Goal: Communication & Community: Share content

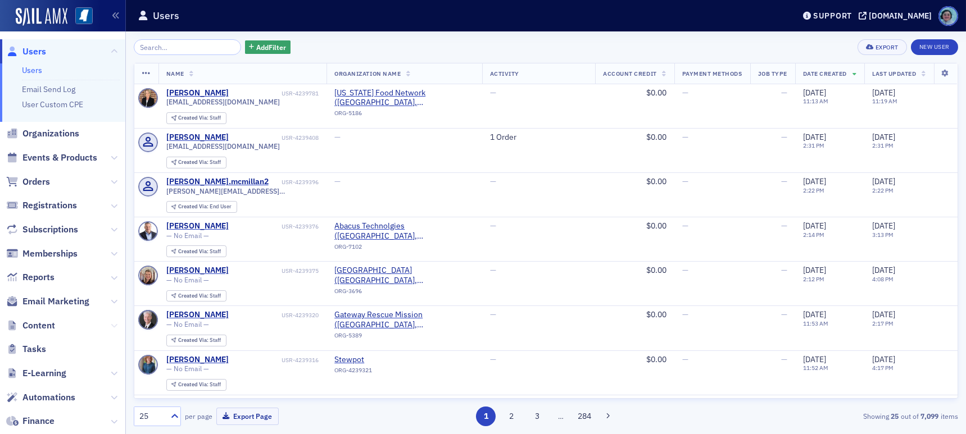
click at [111, 329] on button at bounding box center [114, 326] width 7 height 12
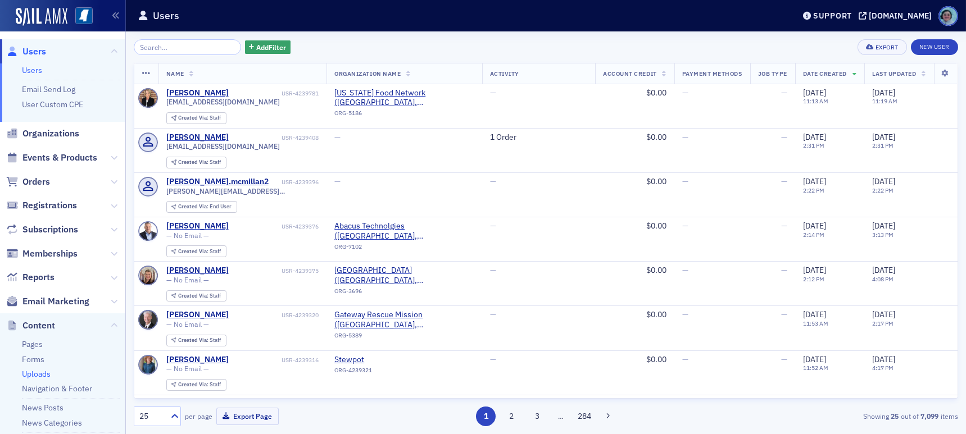
click at [37, 371] on link "Uploads" at bounding box center [36, 374] width 29 height 10
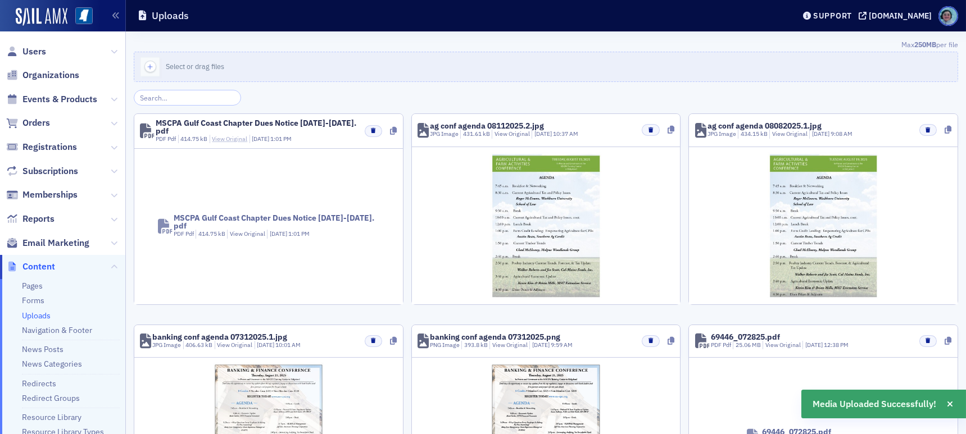
click at [216, 138] on link "View Original" at bounding box center [229, 139] width 35 height 8
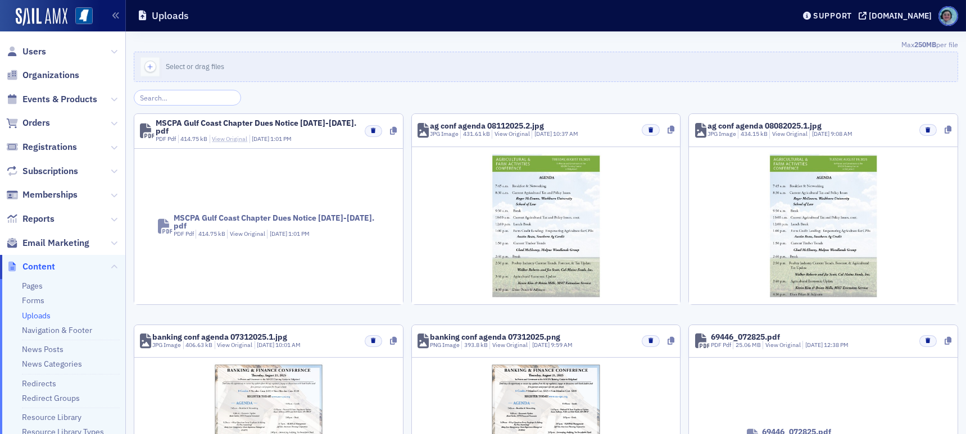
click at [233, 136] on link "View Original" at bounding box center [229, 139] width 35 height 8
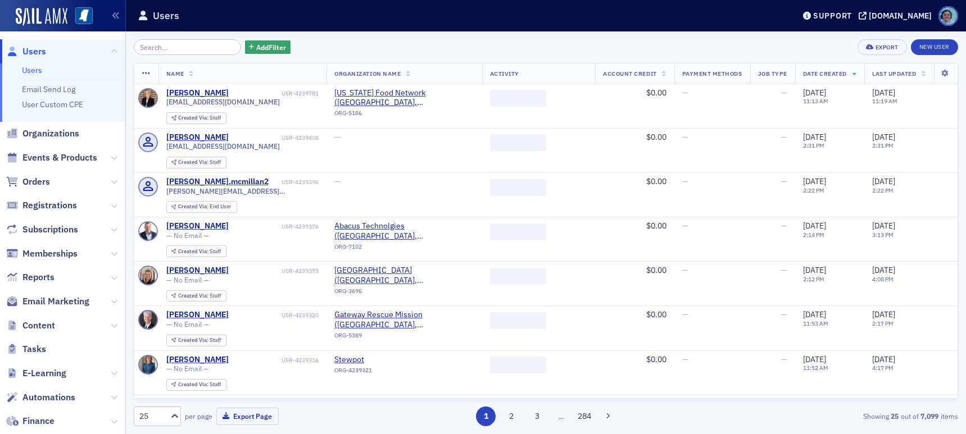
click at [72, 296] on span "Email Marketing" at bounding box center [55, 302] width 67 height 12
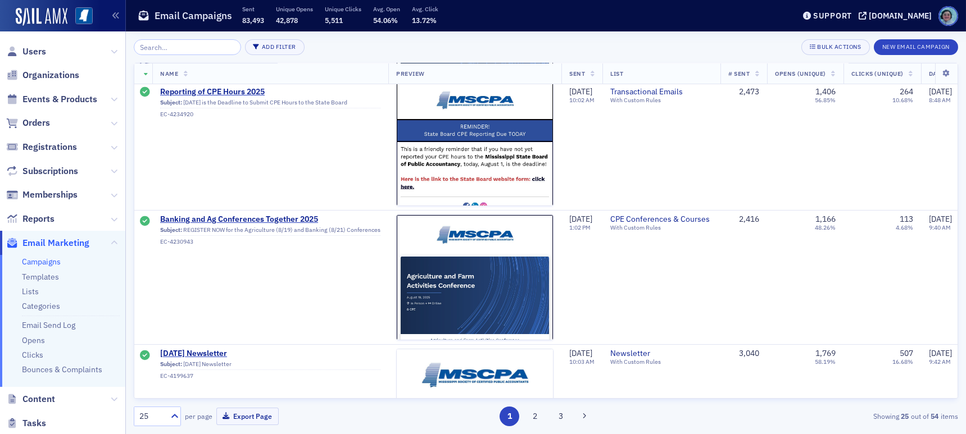
scroll to position [618, 0]
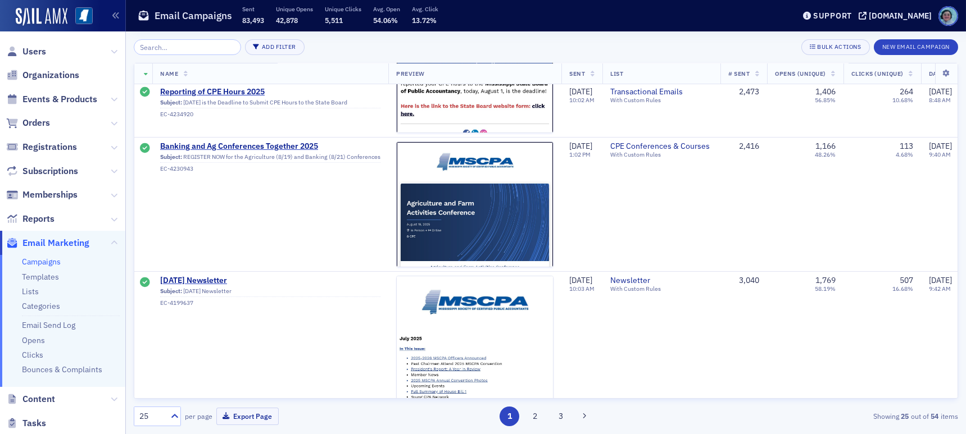
click at [186, 46] on input "search" at bounding box center [187, 47] width 107 height 16
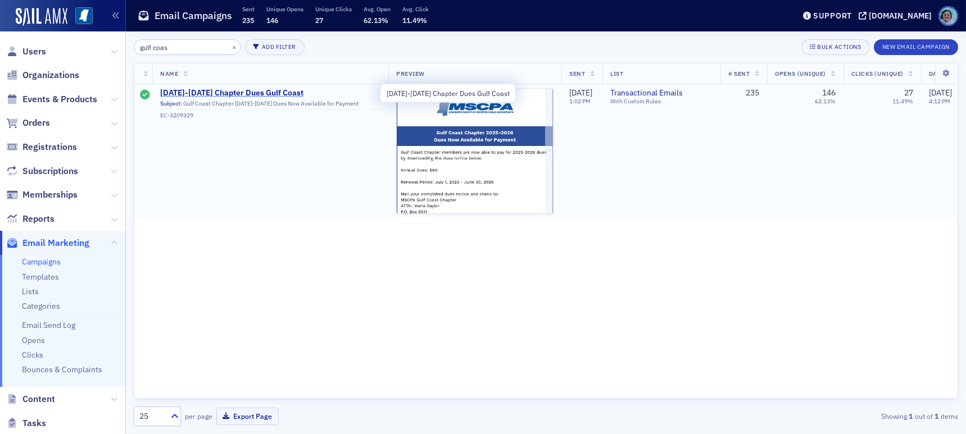
type input "gulf coas"
click at [234, 88] on span "[DATE]-[DATE] Chapter Dues Gulf Coast" at bounding box center [270, 93] width 220 height 10
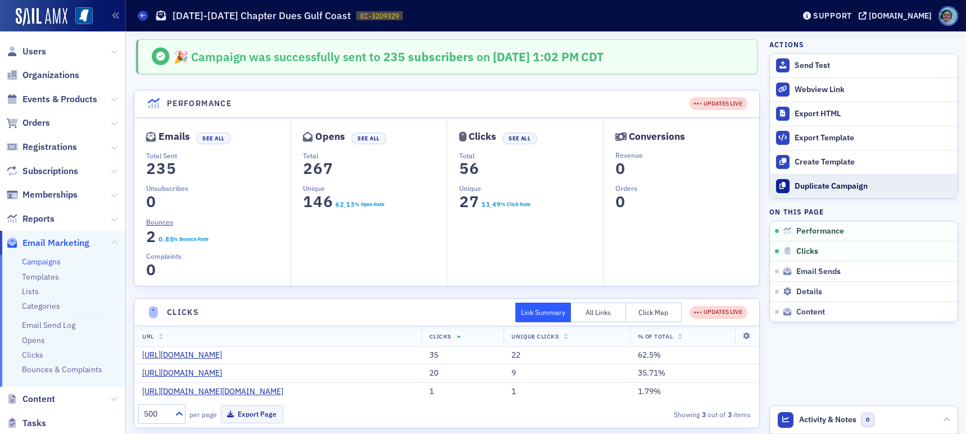
click at [862, 178] on button "Duplicate Campaign" at bounding box center [864, 186] width 188 height 24
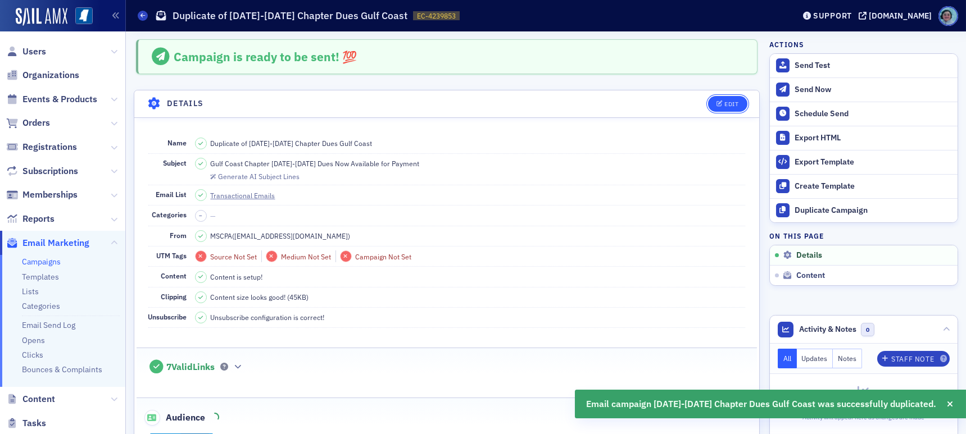
click at [716, 101] on icon "button" at bounding box center [719, 104] width 7 height 6
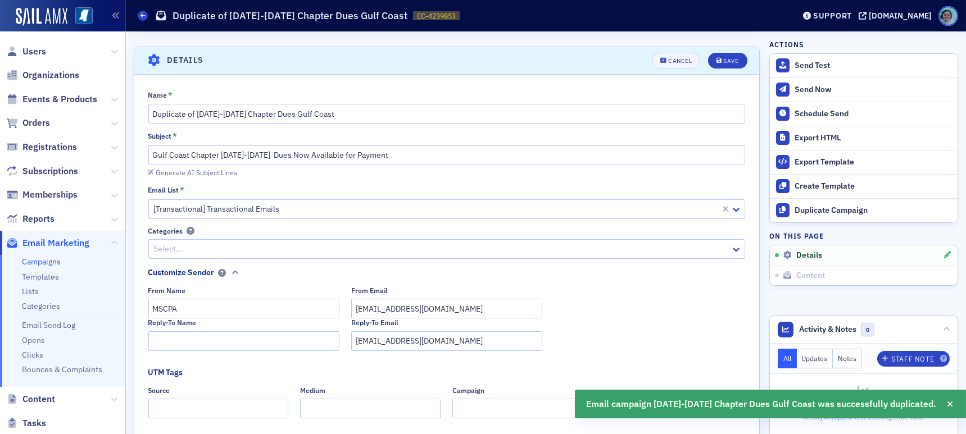
scroll to position [52, 0]
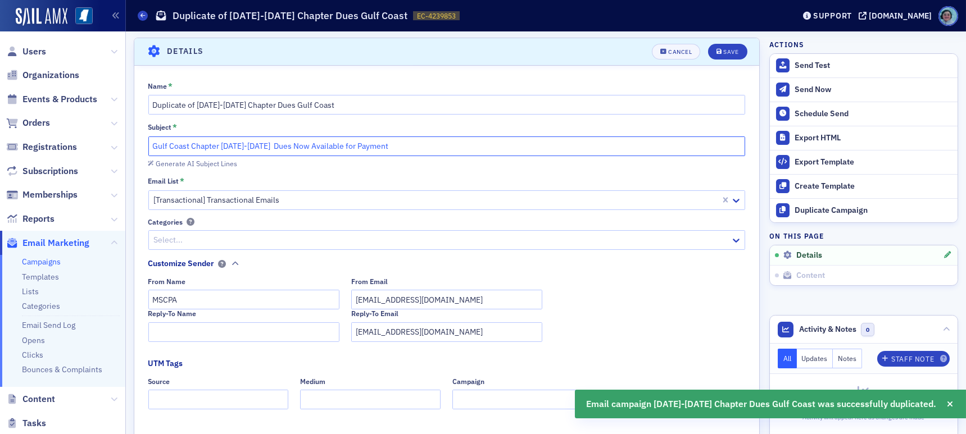
drag, startPoint x: 255, startPoint y: 150, endPoint x: 119, endPoint y: 142, distance: 136.2
click at [119, 142] on div "Users Organizations Events & Products Orders Registrations Subscriptions Member…" at bounding box center [483, 217] width 966 height 434
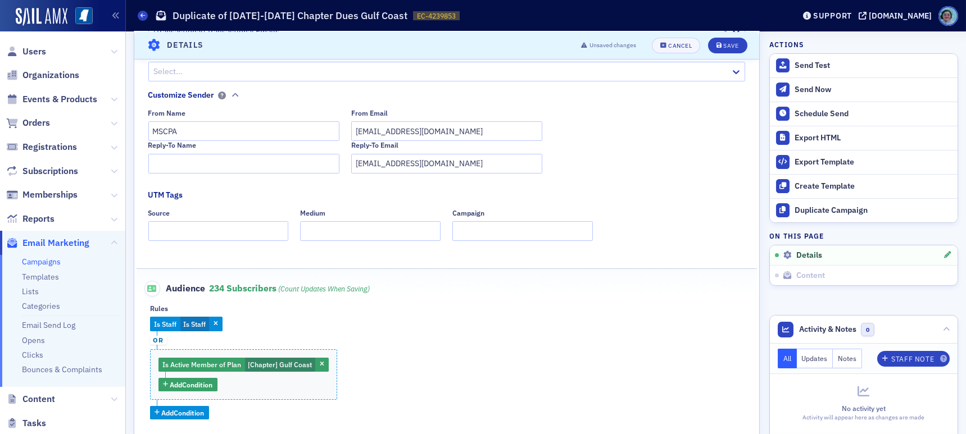
scroll to position [0, 0]
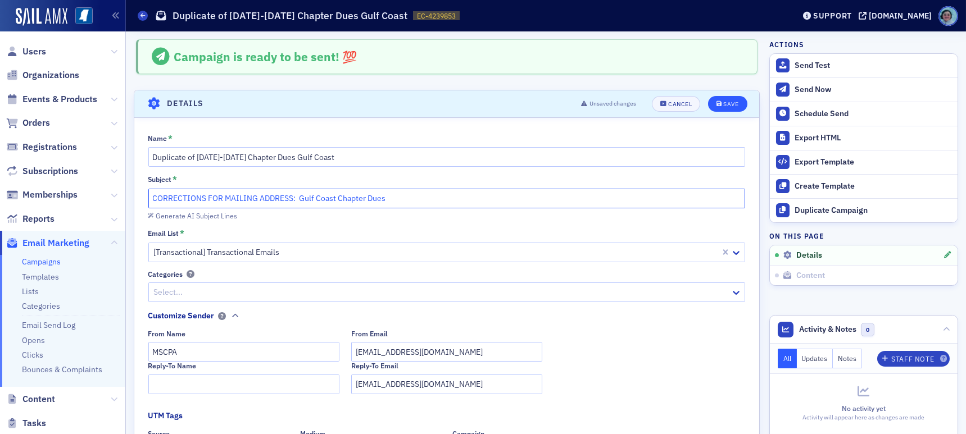
type input "CORRECTIONS FOR MAILING ADDRESS: Gulf Coast Chapter Dues"
click at [724, 98] on button "Save" at bounding box center [727, 104] width 39 height 16
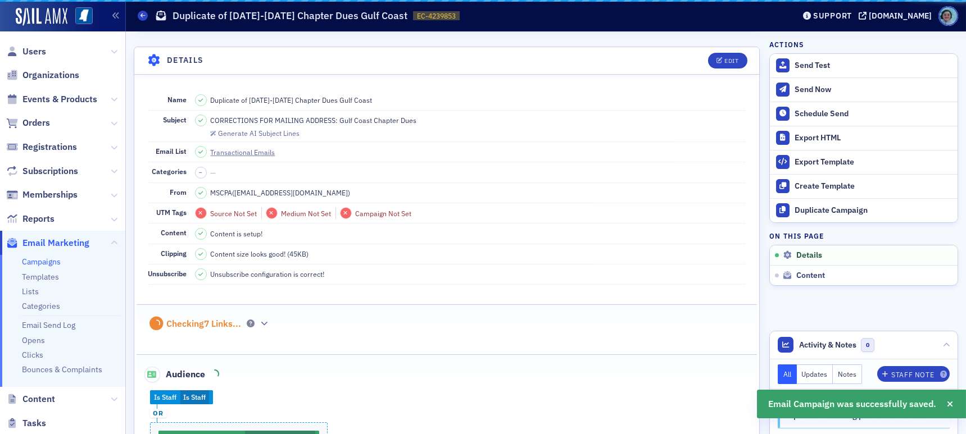
scroll to position [52, 0]
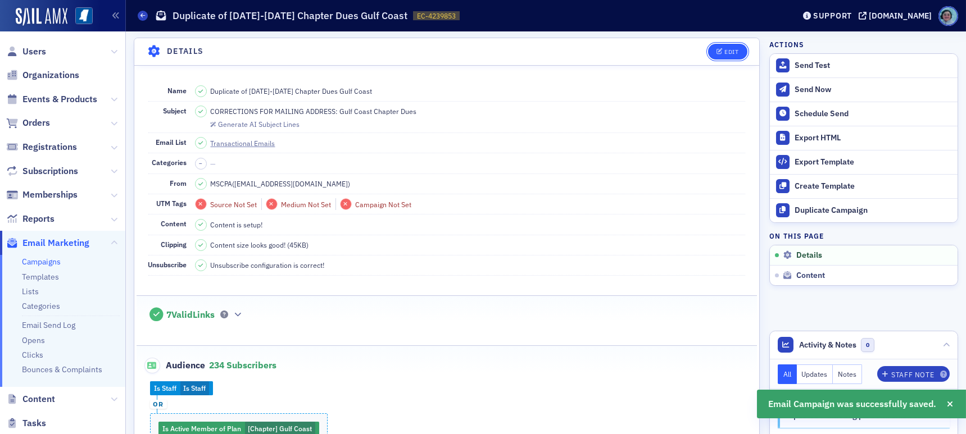
click at [724, 51] on div "Edit" at bounding box center [731, 52] width 14 height 6
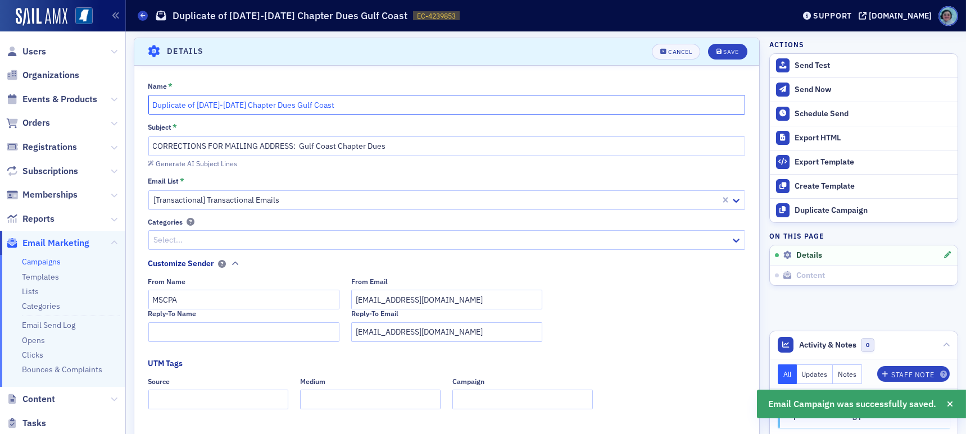
click at [169, 104] on input "Duplicate of [DATE]-[DATE] Chapter Dues Gulf Coast" at bounding box center [446, 105] width 597 height 20
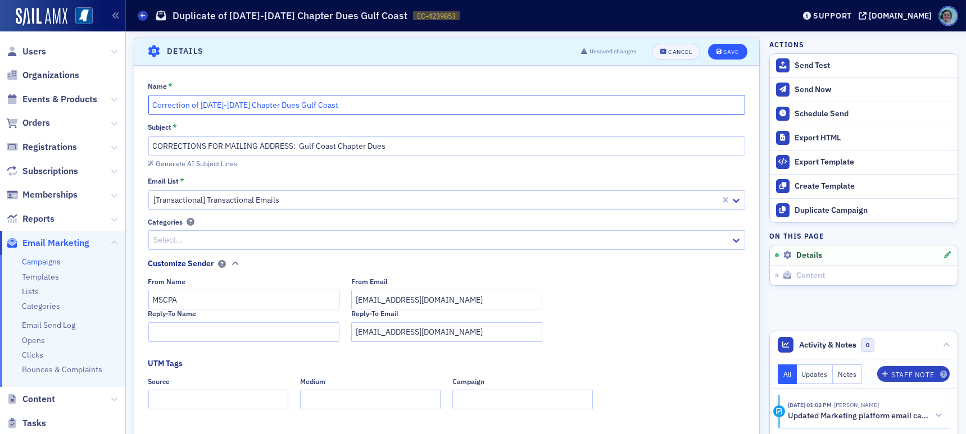
type input "Correction of [DATE]-[DATE] Chapter Dues Gulf Coast"
click at [719, 46] on button "Save" at bounding box center [727, 52] width 39 height 16
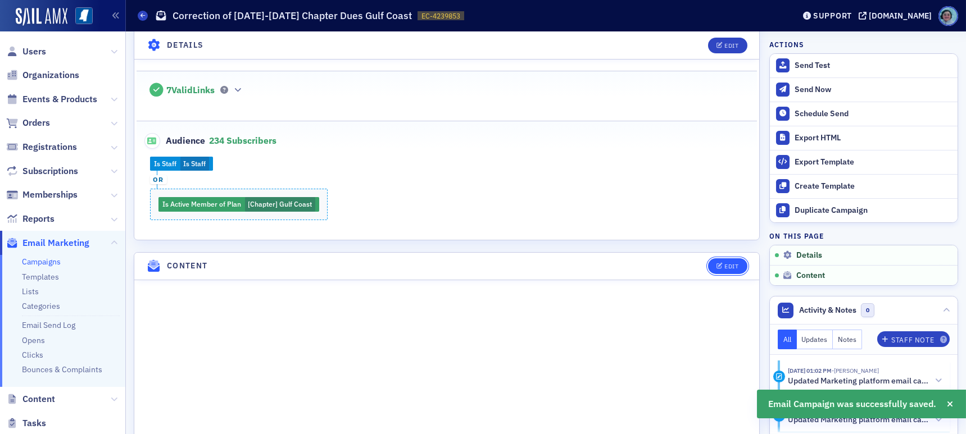
click at [724, 263] on div "Edit" at bounding box center [731, 266] width 14 height 6
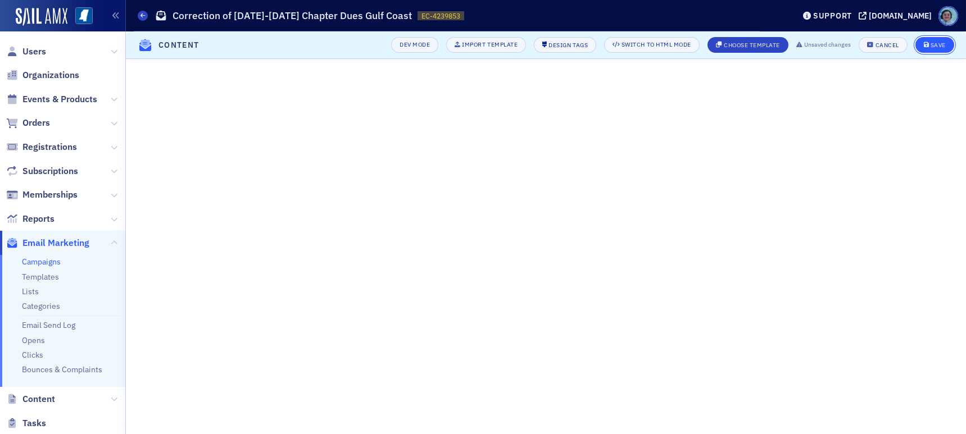
click at [940, 43] on div "Save" at bounding box center [937, 45] width 15 height 6
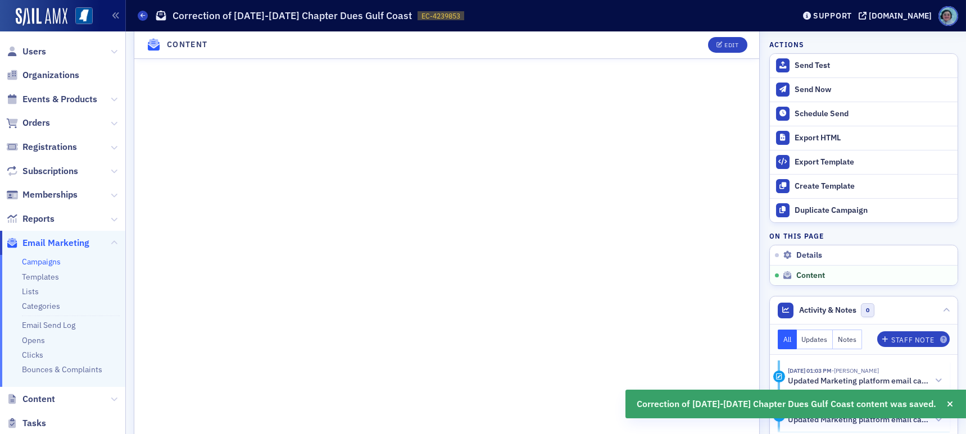
scroll to position [658, 0]
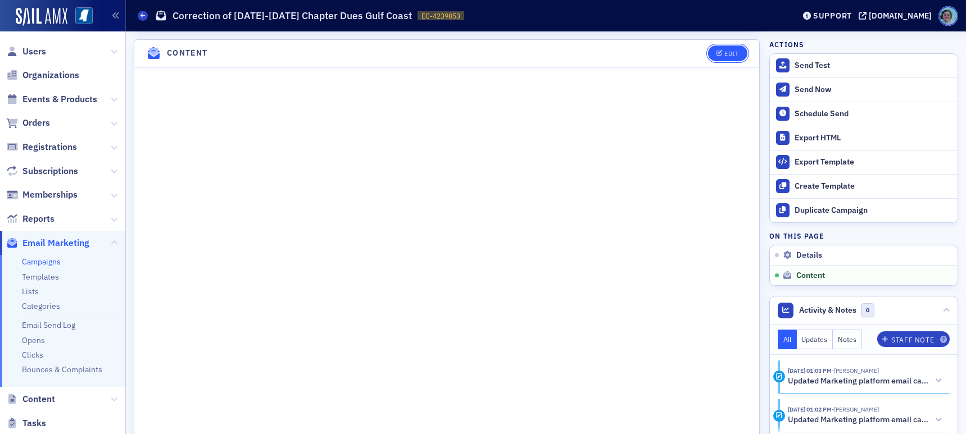
click at [717, 47] on button "Edit" at bounding box center [727, 54] width 39 height 16
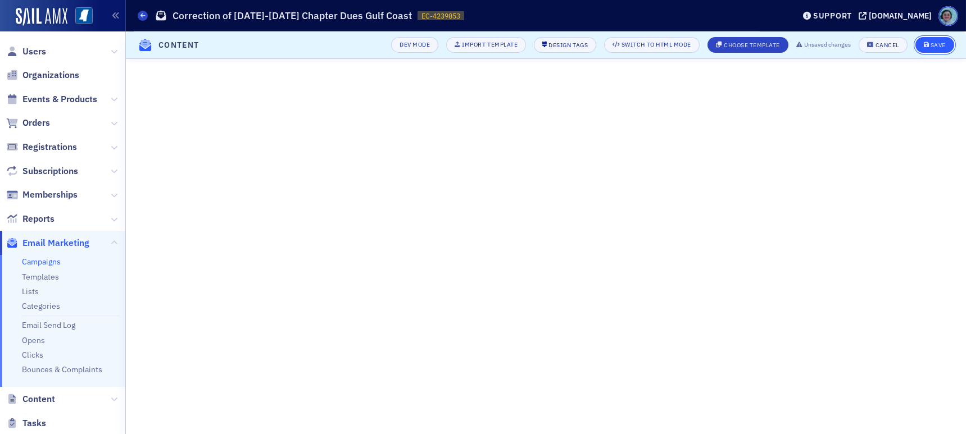
click at [935, 46] on div "Save" at bounding box center [937, 45] width 15 height 6
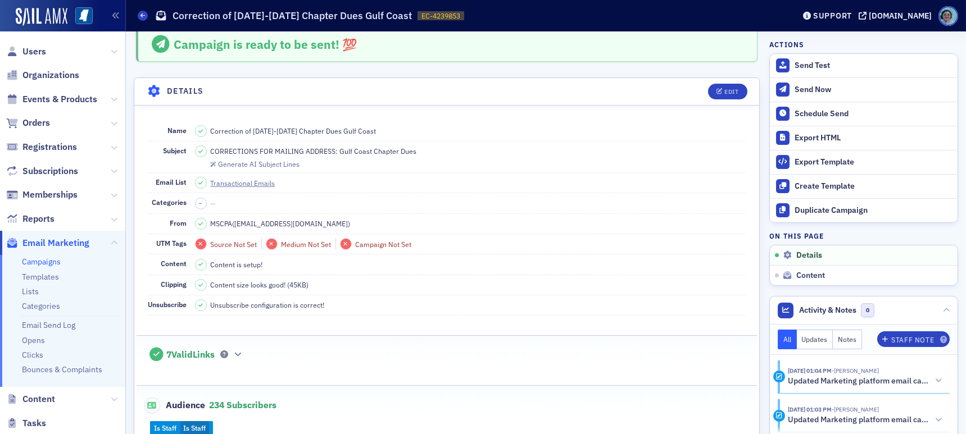
scroll to position [0, 0]
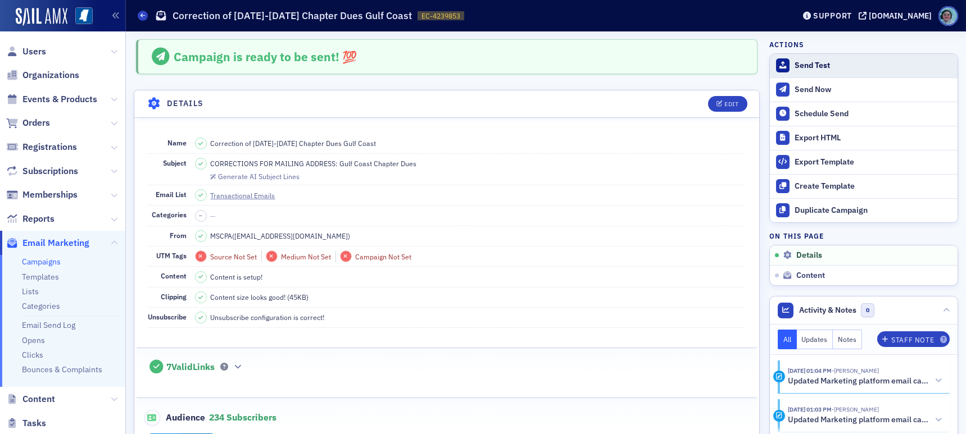
click at [837, 59] on button "Send Test" at bounding box center [864, 66] width 188 height 24
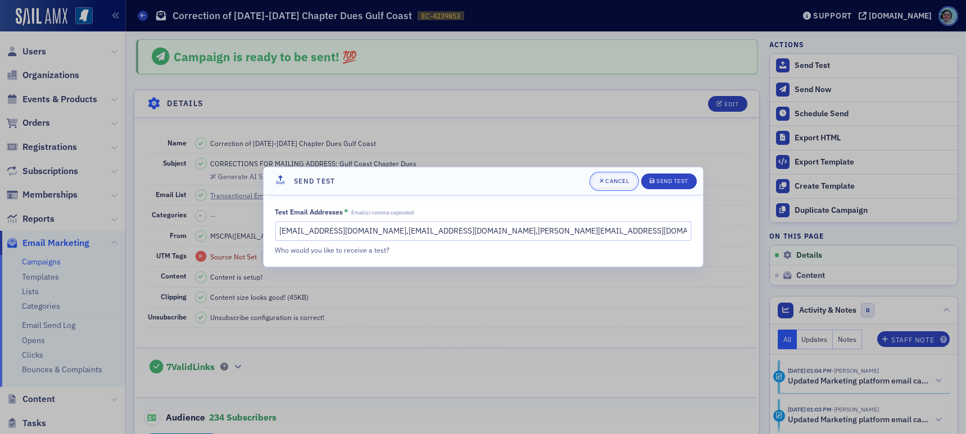
drag, startPoint x: 617, startPoint y: 176, endPoint x: 623, endPoint y: 175, distance: 5.9
click at [617, 177] on span "Cancel" at bounding box center [614, 181] width 30 height 9
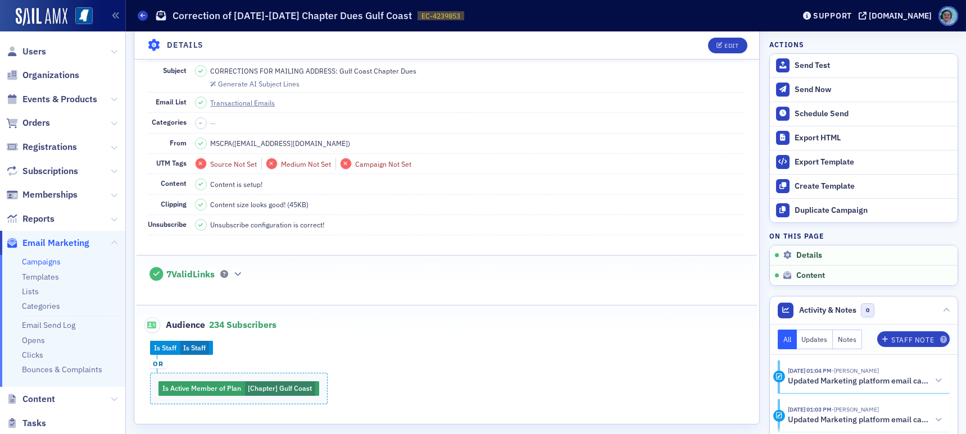
scroll to position [281, 0]
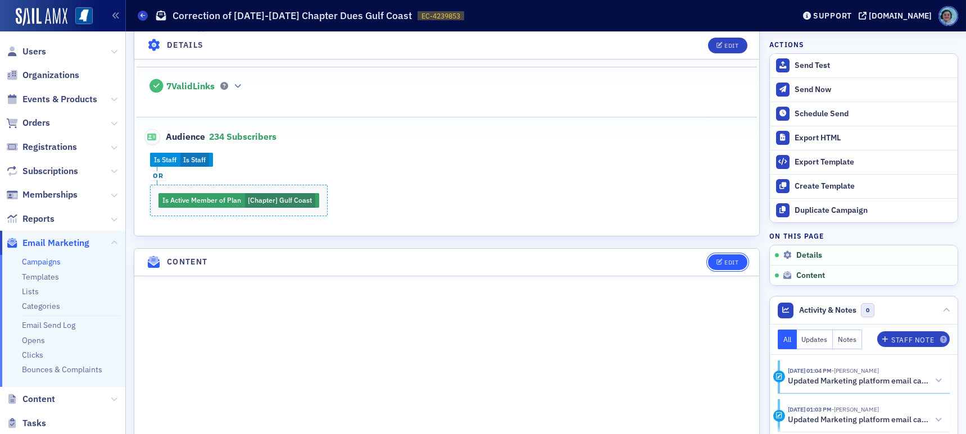
click at [724, 260] on div "Edit" at bounding box center [731, 263] width 14 height 6
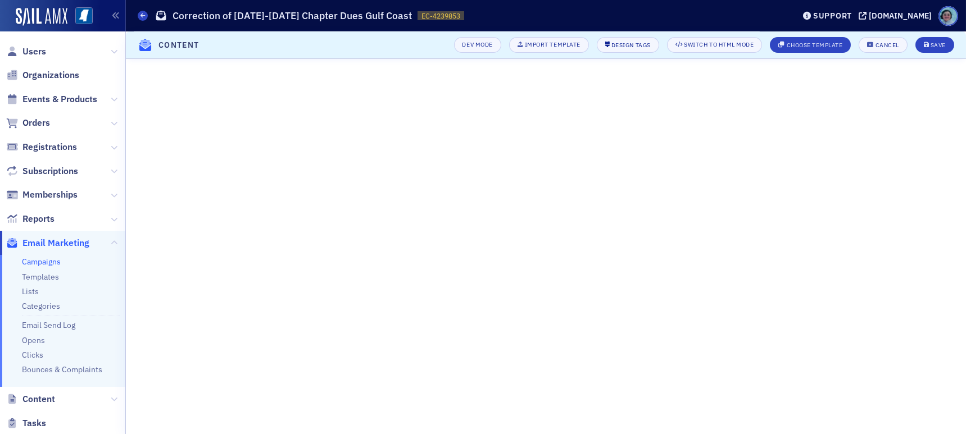
scroll to position [101, 0]
click at [889, 47] on div "Cancel" at bounding box center [887, 45] width 24 height 6
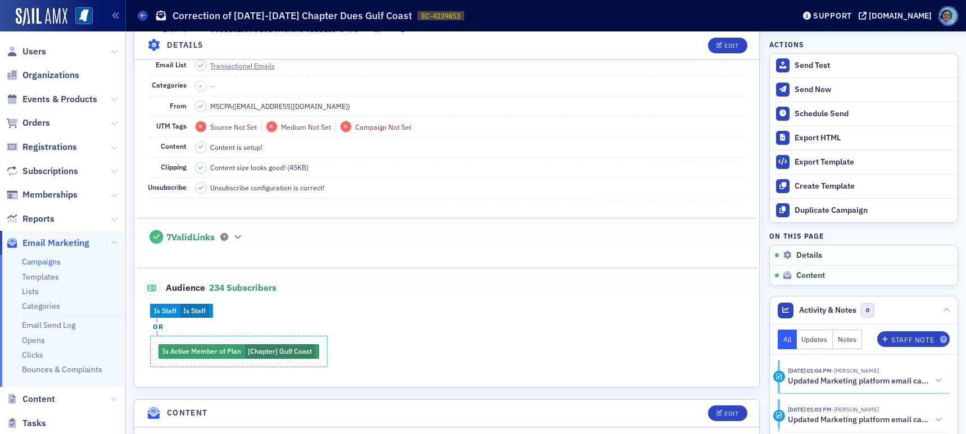
scroll to position [95, 0]
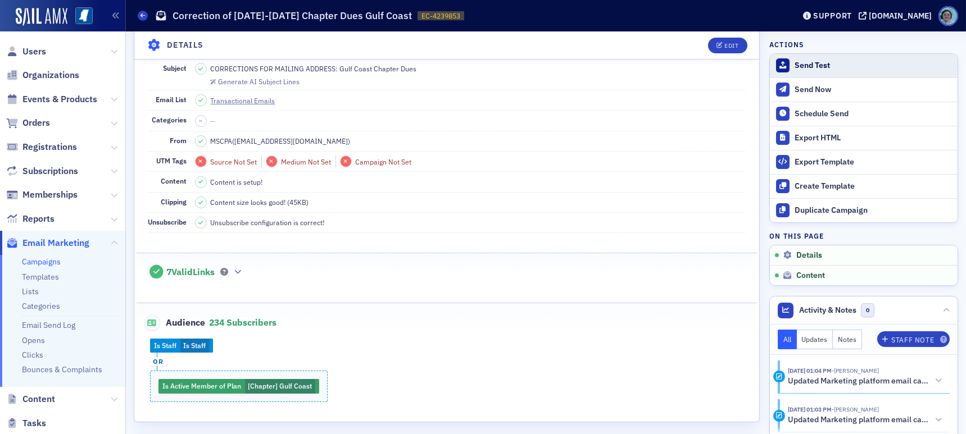
click at [828, 71] on button "Send Test" at bounding box center [864, 66] width 188 height 24
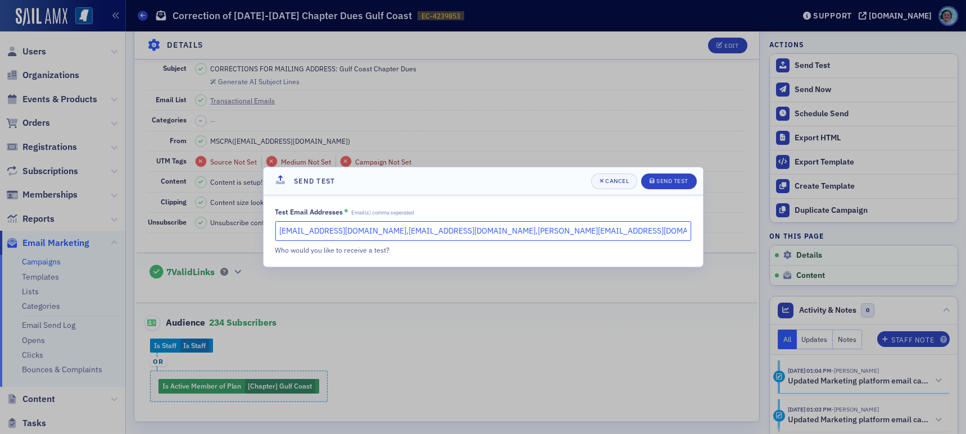
drag, startPoint x: 429, startPoint y: 222, endPoint x: 694, endPoint y: 260, distance: 267.8
click at [694, 260] on div "Test Email Addresses * Email(s) comma seperated [EMAIL_ADDRESS][DOMAIN_NAME],[E…" at bounding box center [482, 231] width 439 height 71
type input "[EMAIL_ADDRESS][DOMAIN_NAME],[EMAIL_ADDRESS][DOMAIN_NAME]"
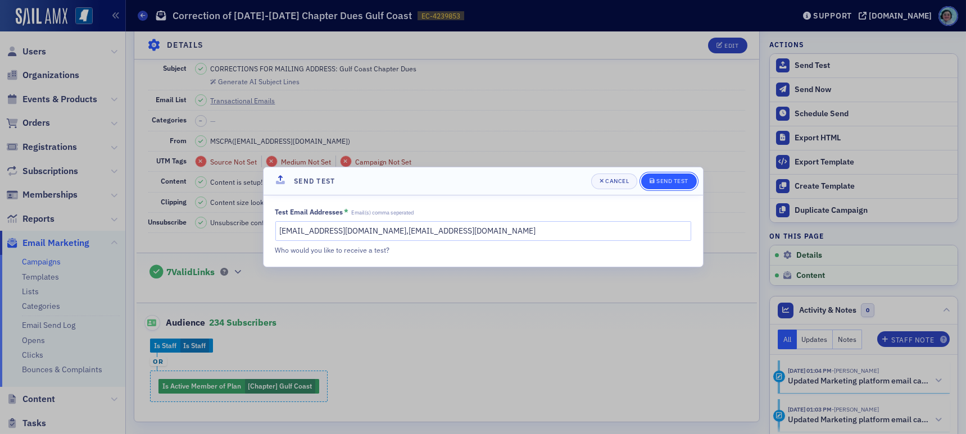
click at [670, 180] on div "Send Test" at bounding box center [672, 181] width 32 height 6
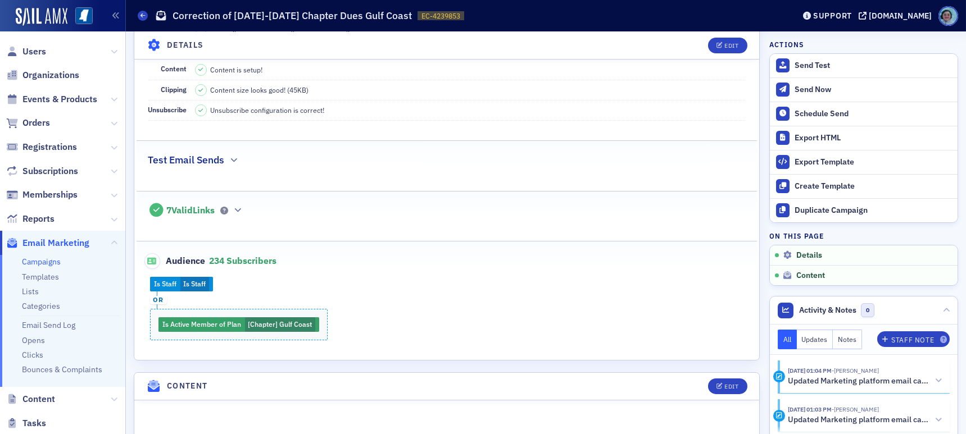
scroll to position [0, 0]
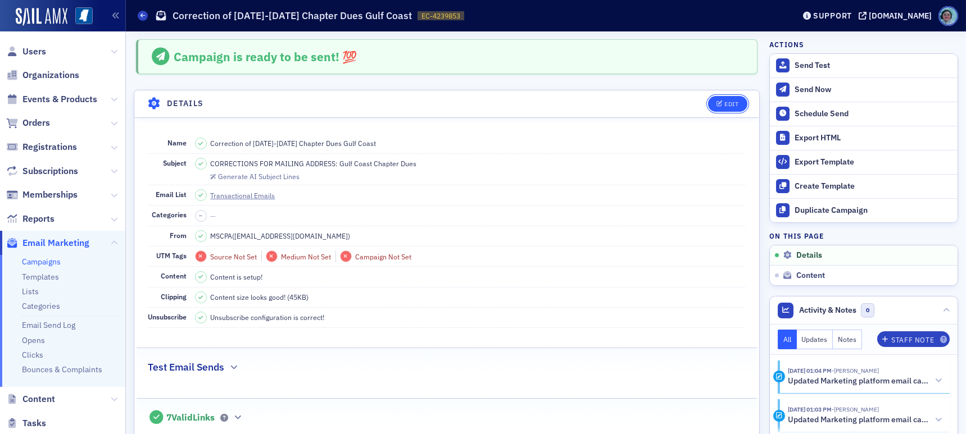
click at [724, 101] on div "Edit" at bounding box center [731, 104] width 14 height 6
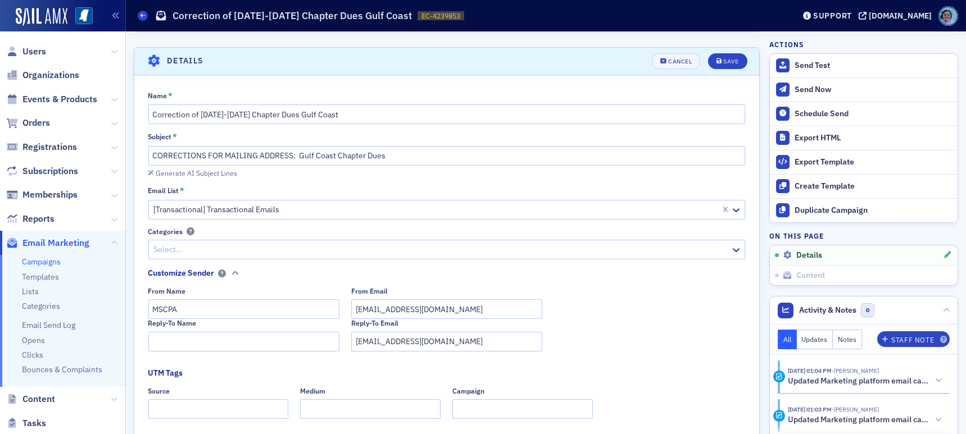
scroll to position [52, 0]
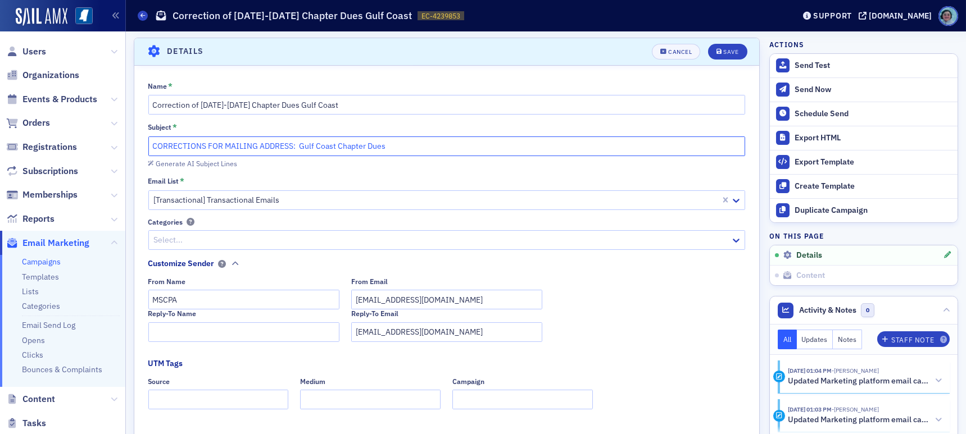
click at [204, 146] on input "CORRECTIONS FOR MAILING ADDRESS: Gulf Coast Chapter Dues" at bounding box center [446, 147] width 597 height 20
click at [411, 146] on input "CORRECTION FOR MAILING ADDRESS: Gulf Coast Chapter Dues" at bounding box center [446, 147] width 597 height 20
paste input "[DATE]-[DATE]"
click at [378, 146] on input "CORRECTION FOR MAILING ADDRESS: Gulf Coast Chapter Dues2025-2026" at bounding box center [446, 147] width 597 height 20
click at [383, 148] on input "CORRECTION FOR MAILING ADDRESS: Gulf Coast Chapter Dues2025-2026" at bounding box center [446, 147] width 597 height 20
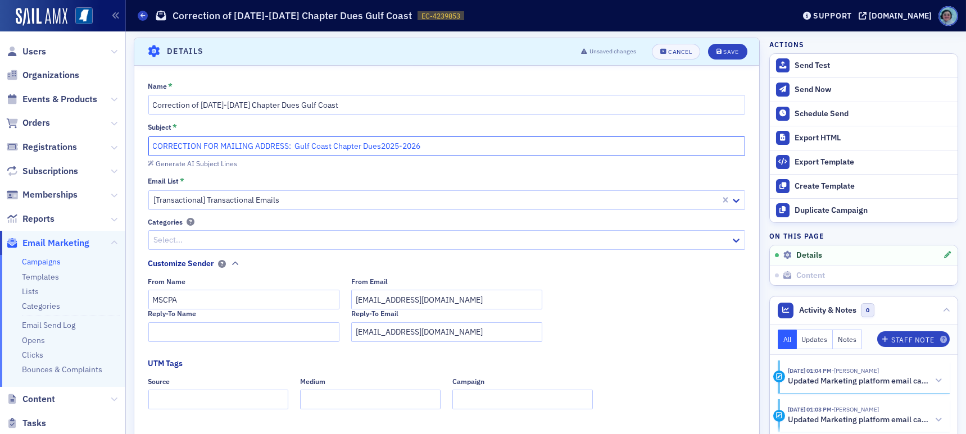
click at [380, 148] on input "CORRECTION FOR MAILING ADDRESS: Gulf Coast Chapter Dues2025-2026" at bounding box center [446, 147] width 597 height 20
click at [294, 146] on input "CORRECTION FOR MAILING ADDRESS: Gulf Coast Chapter Dues [DATE]-[DATE]" at bounding box center [446, 147] width 597 height 20
type input "CORRECTION FOR MAILING ADDRESS: Gulf Coast Chapter Dues [DATE]-[DATE]"
click at [716, 52] on icon "submit" at bounding box center [719, 52] width 6 height 6
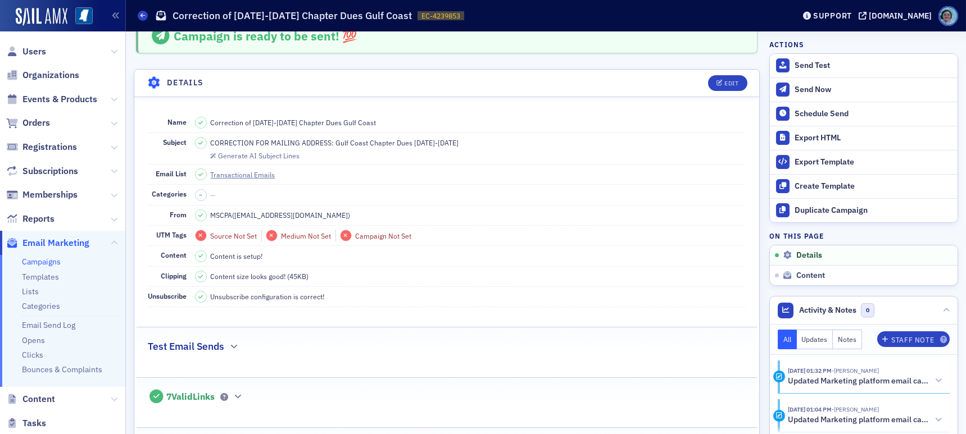
scroll to position [0, 0]
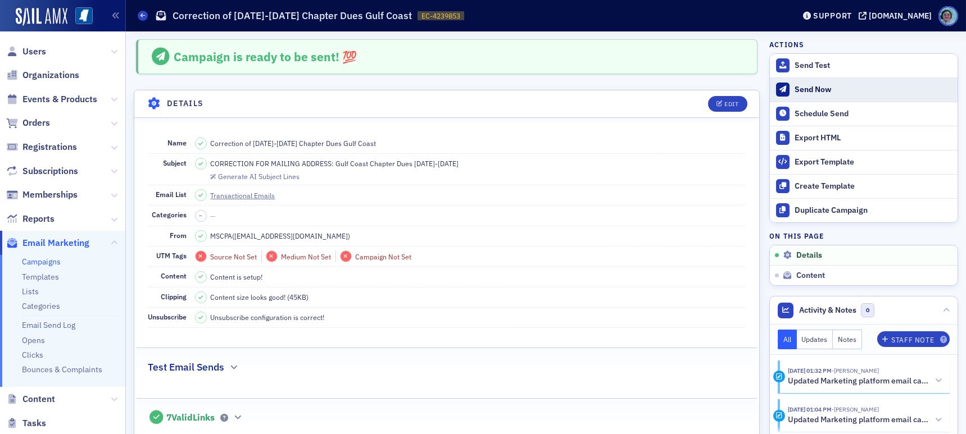
click at [830, 91] on div "Send Now" at bounding box center [872, 90] width 157 height 10
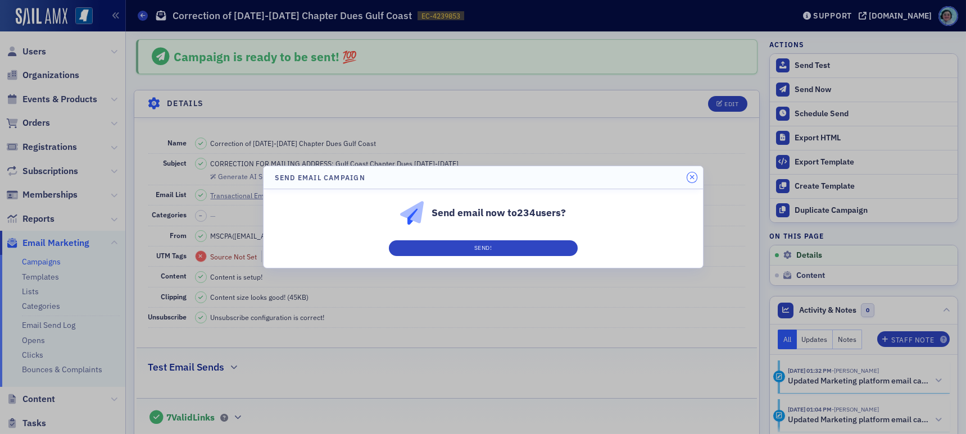
click at [690, 176] on icon "button" at bounding box center [691, 177] width 5 height 7
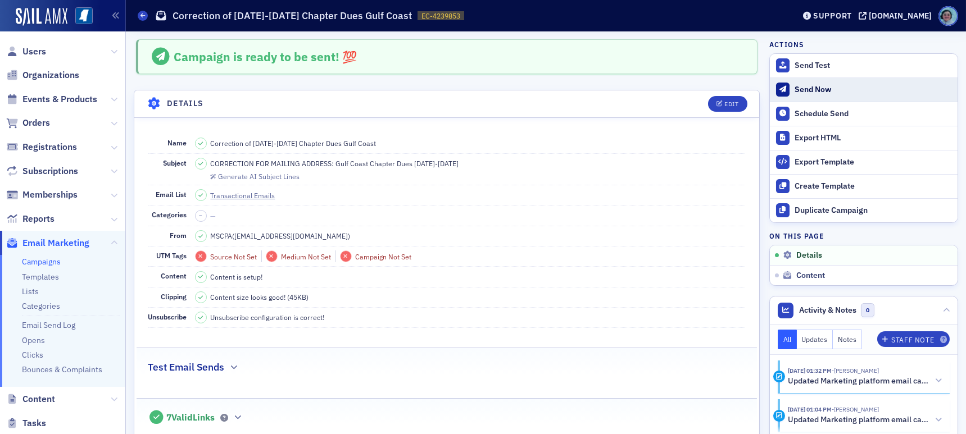
click at [794, 93] on div "Send Now" at bounding box center [872, 90] width 157 height 10
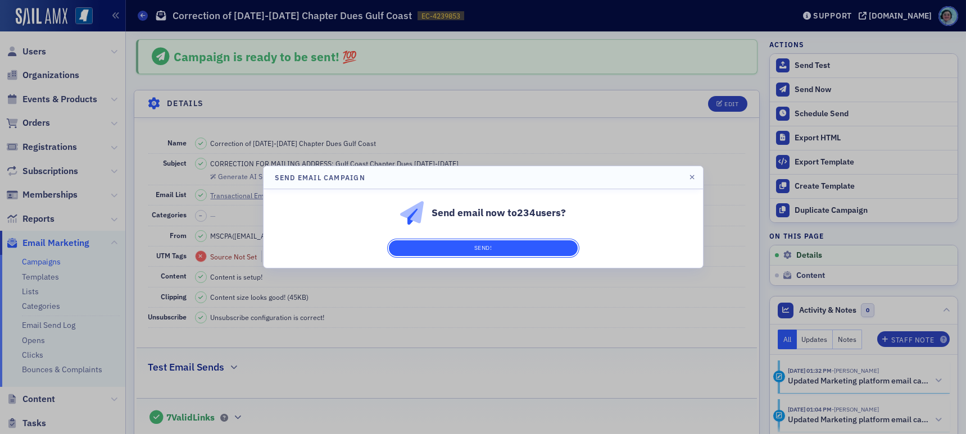
click at [538, 253] on button "Send!" at bounding box center [483, 248] width 189 height 16
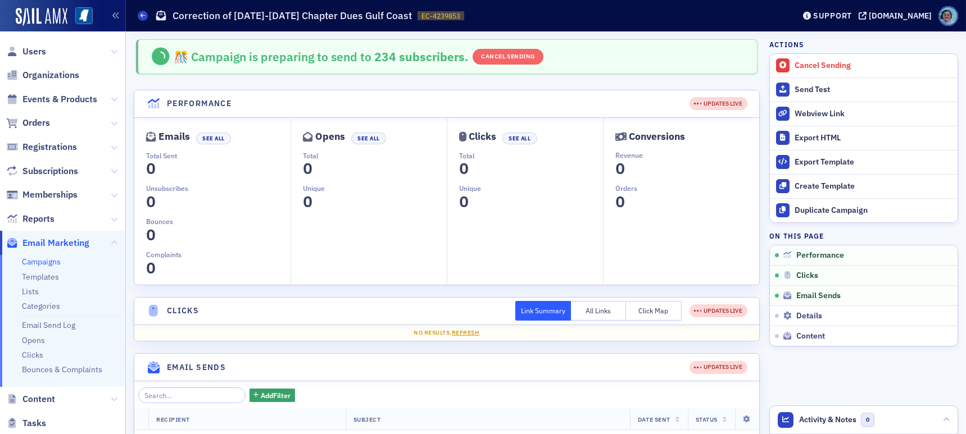
click at [45, 59] on span "Users" at bounding box center [62, 51] width 125 height 24
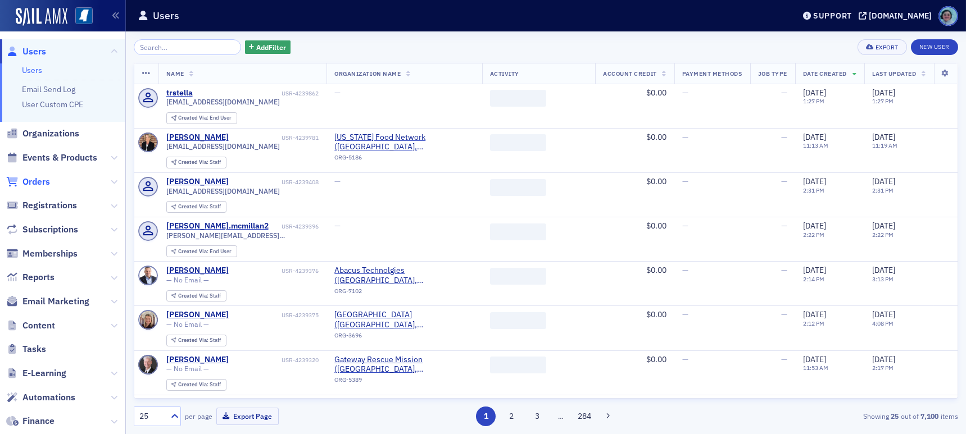
click at [45, 184] on span "Orders" at bounding box center [36, 182] width 28 height 12
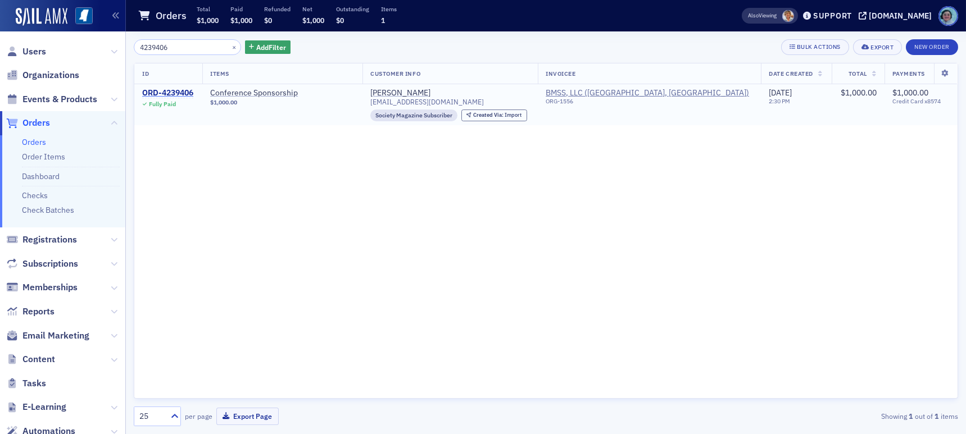
type input "4239406"
click at [176, 89] on div "ORD-4239406" at bounding box center [167, 93] width 51 height 10
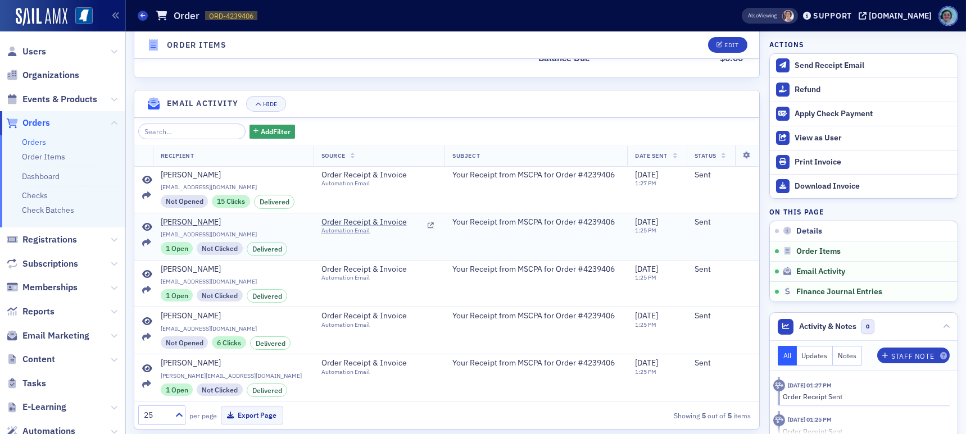
scroll to position [728, 0]
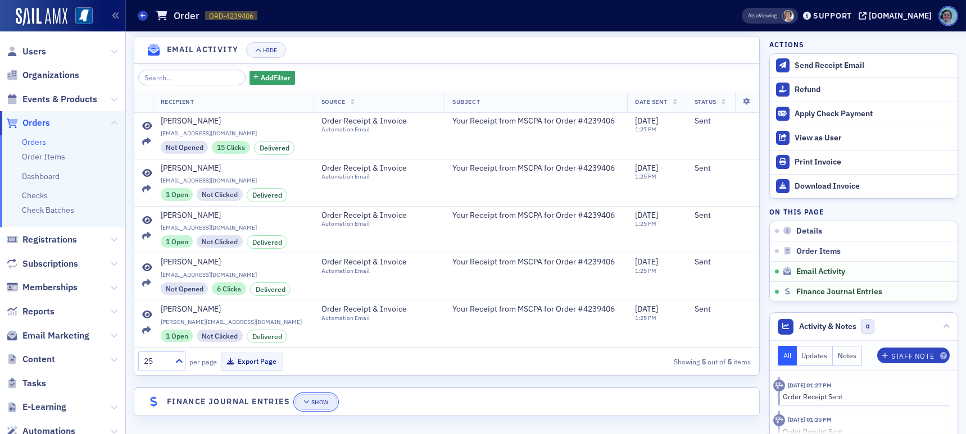
click at [318, 399] on div "Show" at bounding box center [319, 402] width 17 height 6
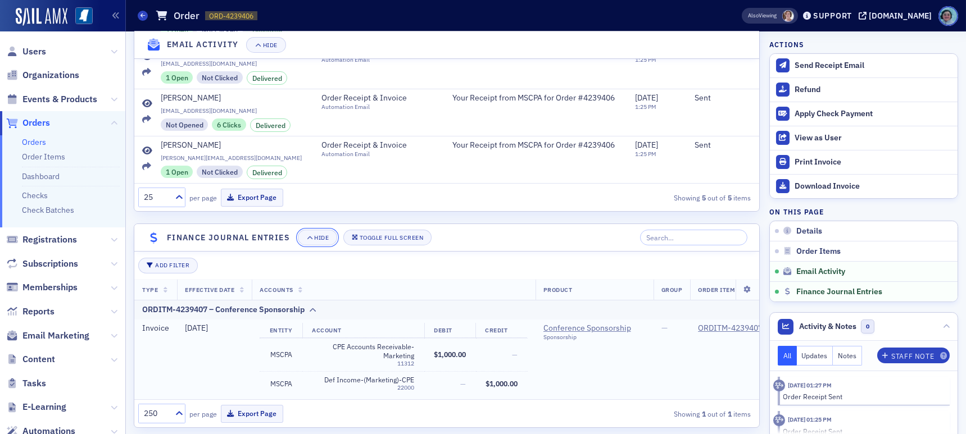
scroll to position [912, 0]
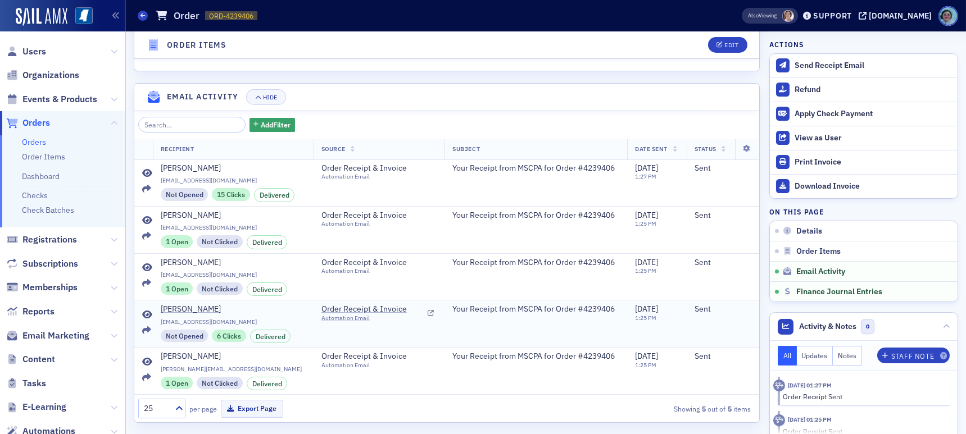
scroll to position [728, 0]
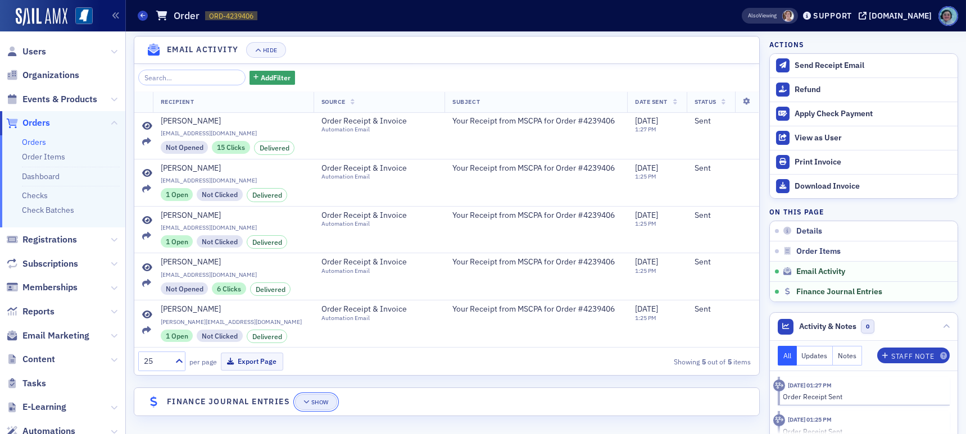
click at [331, 401] on button "Show" at bounding box center [316, 402] width 42 height 16
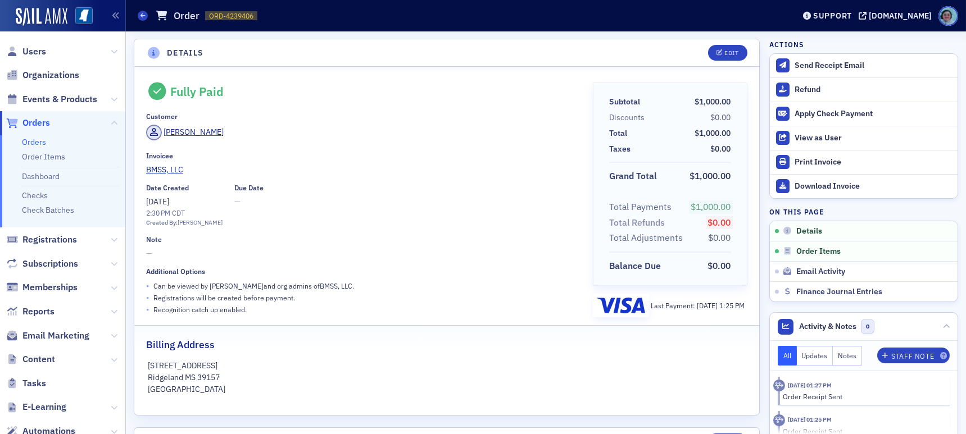
scroll to position [0, 0]
